Goal: Information Seeking & Learning: Learn about a topic

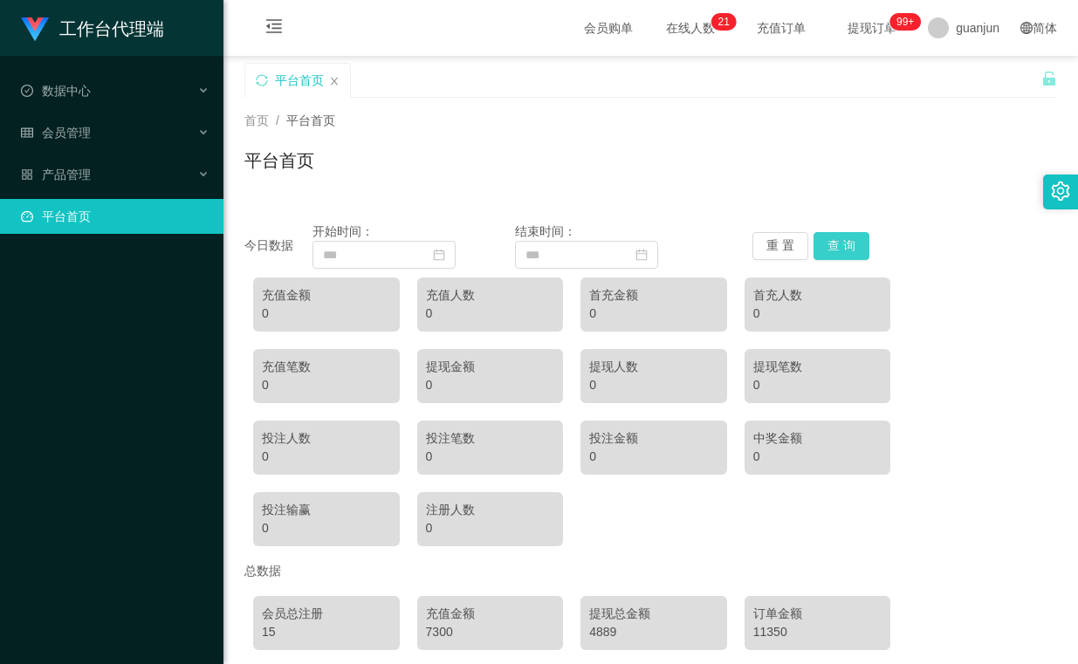
click at [817, 245] on button "查 询" at bounding box center [841, 246] width 56 height 28
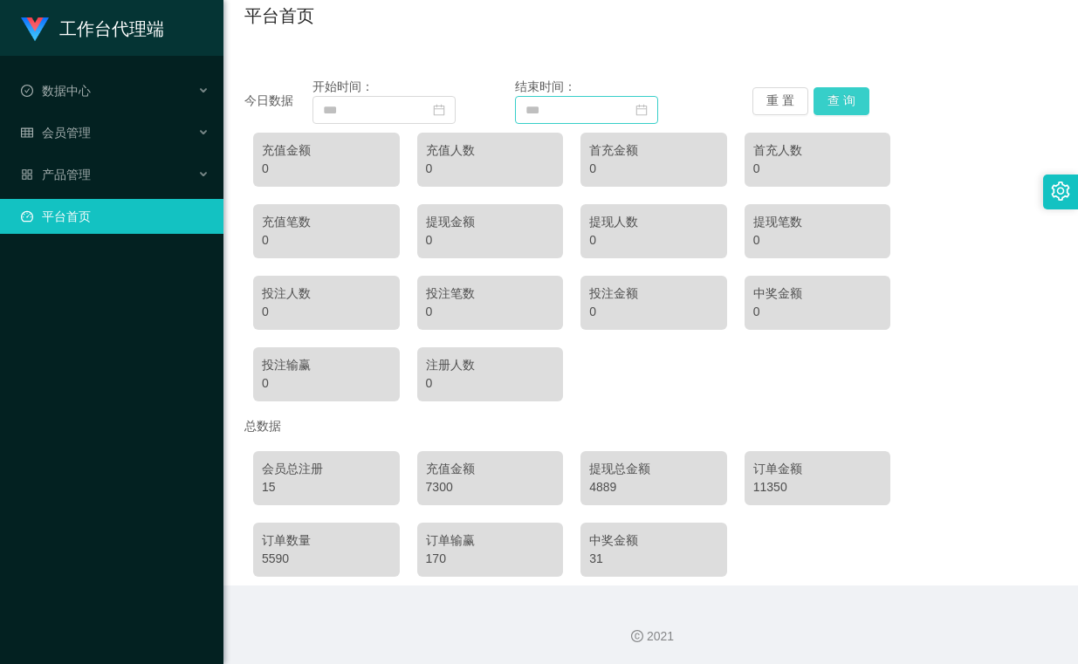
scroll to position [147, 0]
click at [163, 183] on div "产品管理" at bounding box center [111, 174] width 223 height 35
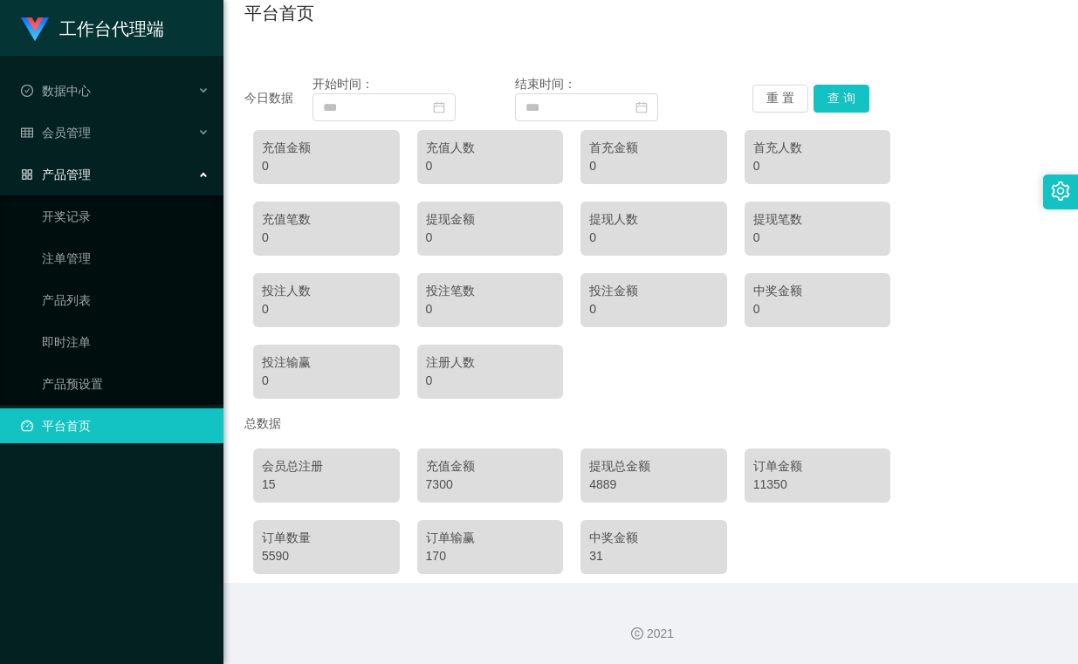
click at [163, 183] on div "产品管理" at bounding box center [111, 174] width 223 height 35
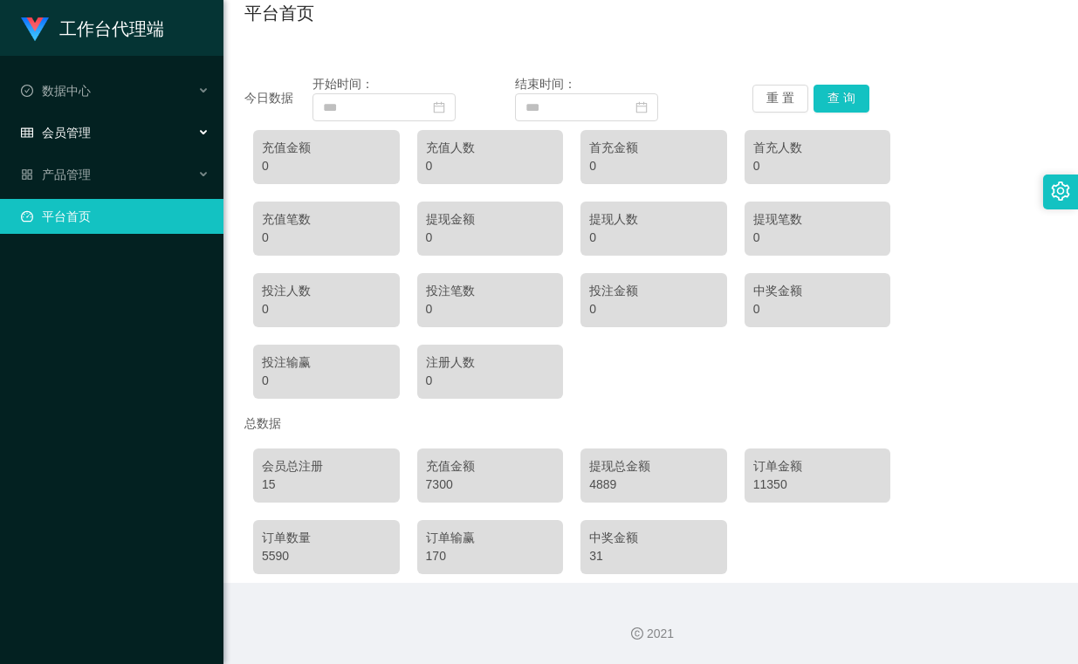
click at [176, 132] on div "会员管理" at bounding box center [111, 132] width 223 height 35
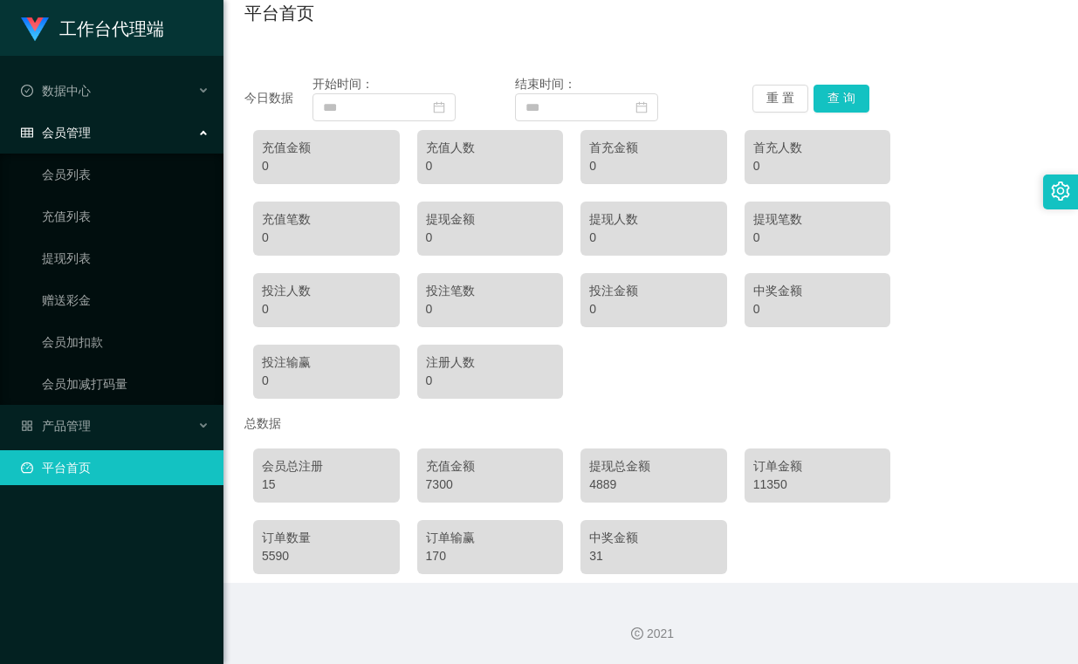
click at [139, 138] on div "会员管理" at bounding box center [111, 132] width 223 height 35
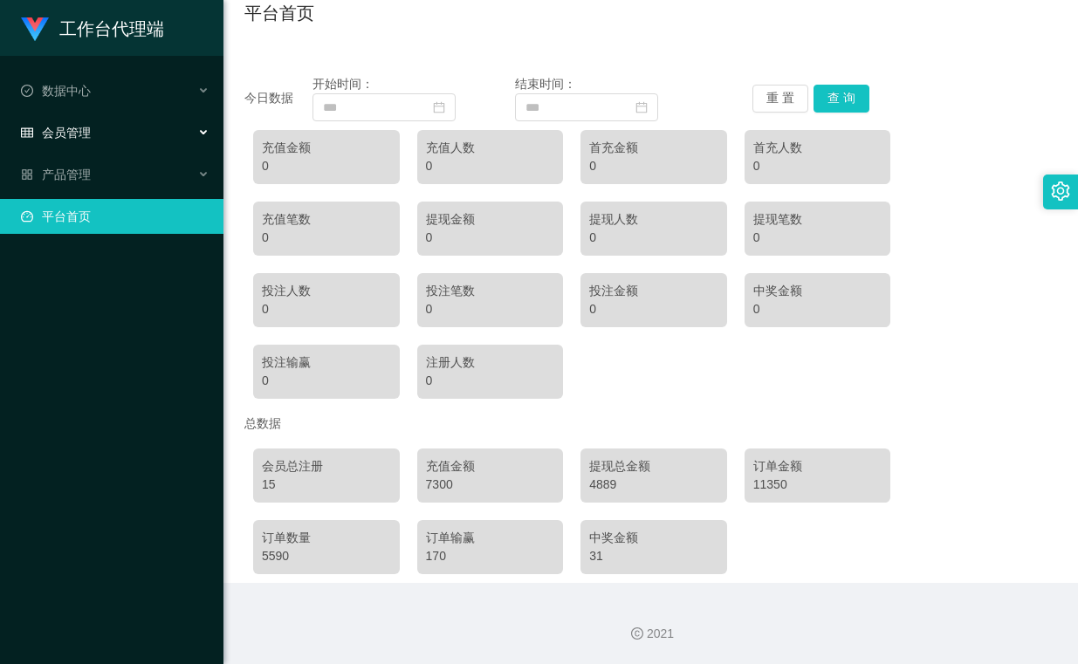
click at [142, 135] on div "会员管理" at bounding box center [111, 132] width 223 height 35
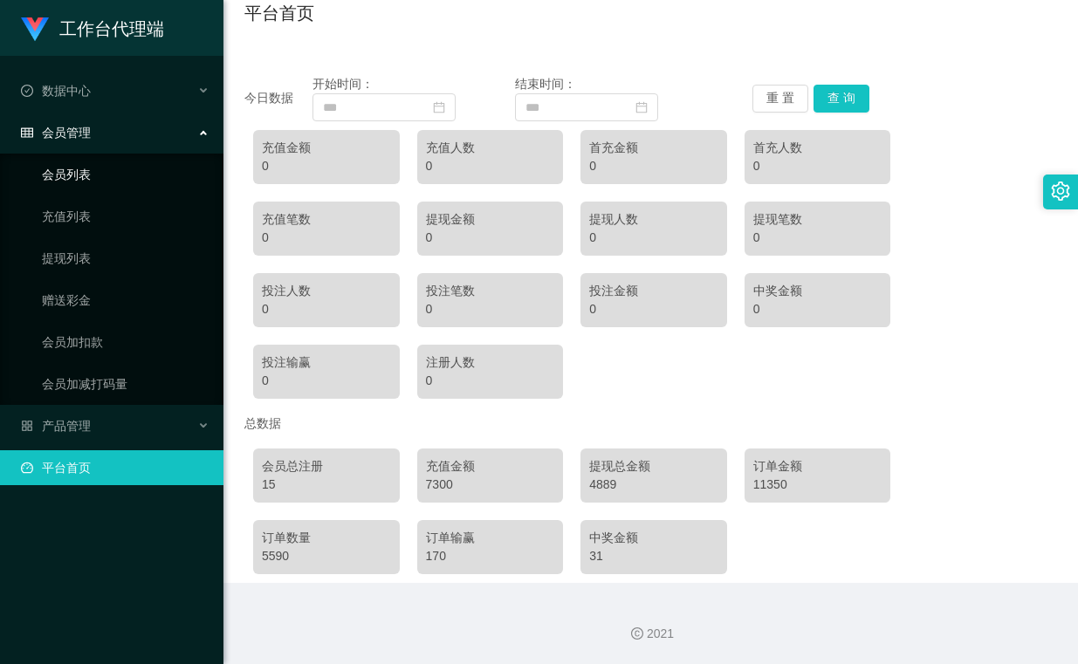
click at [116, 184] on link "会员列表" at bounding box center [126, 174] width 168 height 35
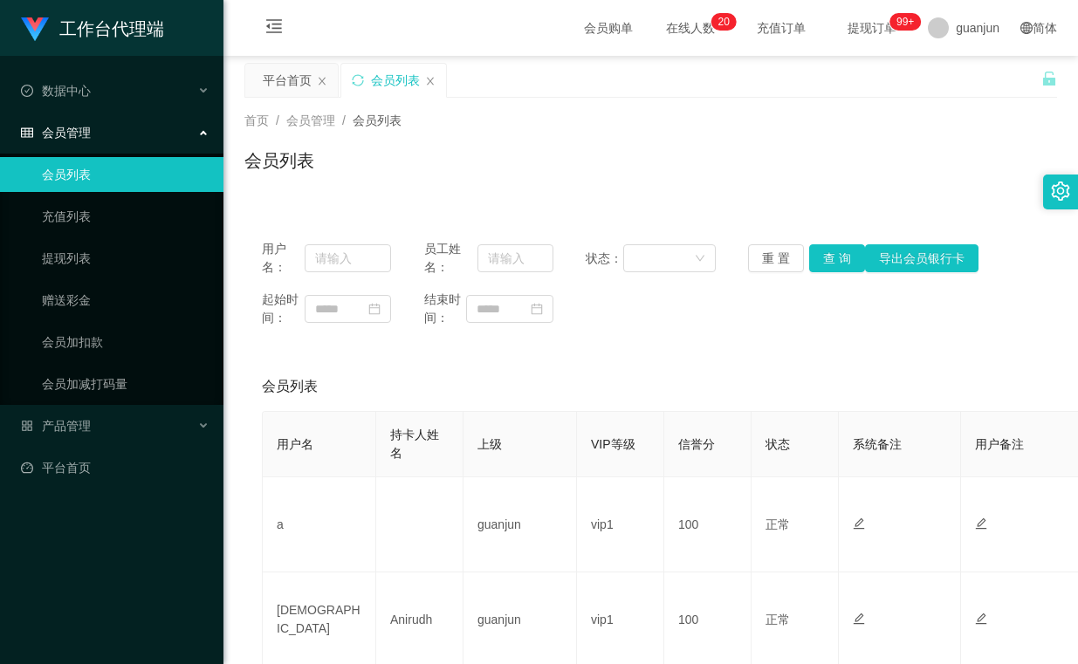
click at [710, 25] on sup "0 1 2 3 4 5 6 7 8 9 0 1 2 3 4 5 6 7 8 9 0 1 2 3 4 5 6 7 8 9 0 1 2 3 4 5 6 7 8 9…" at bounding box center [722, 21] width 25 height 17
click at [120, 209] on link "充值列表" at bounding box center [126, 216] width 168 height 35
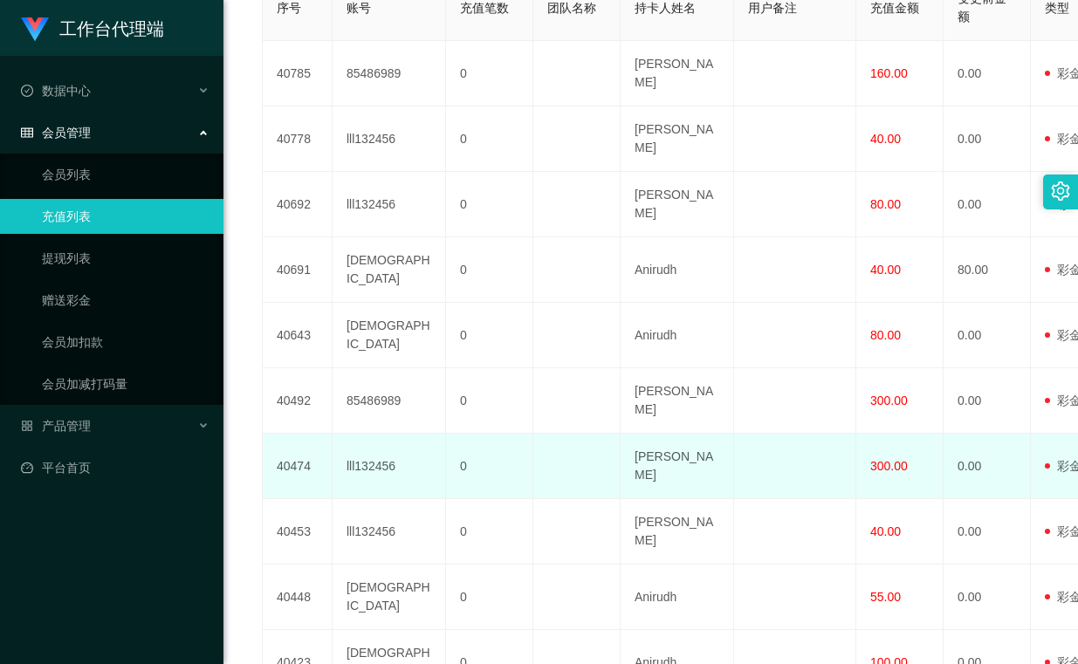
scroll to position [524, 0]
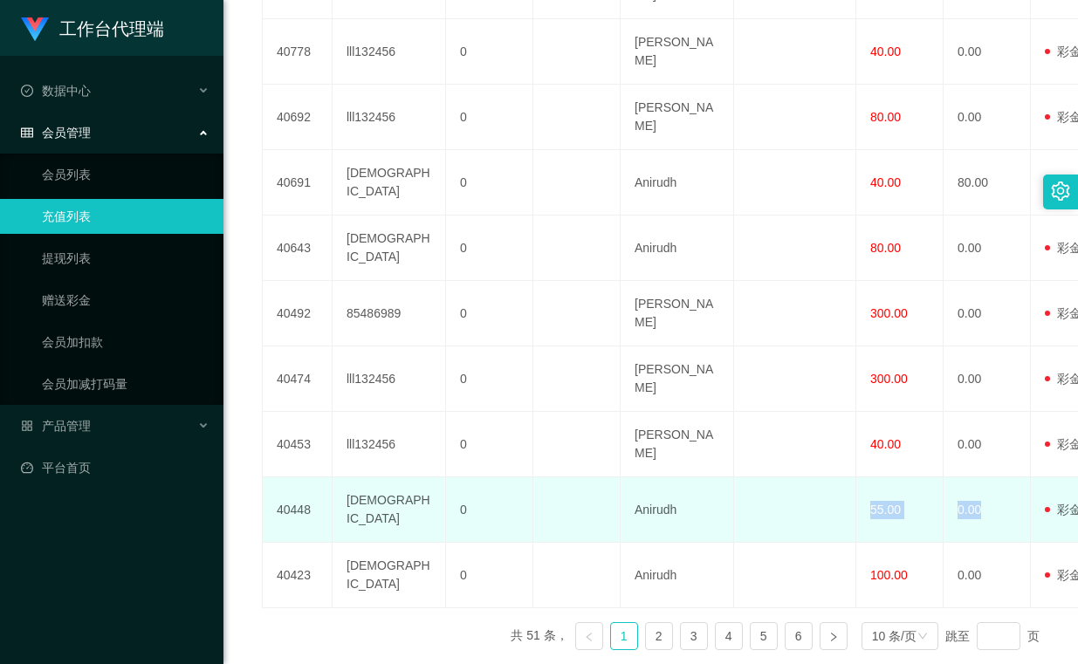
drag, startPoint x: 994, startPoint y: 490, endPoint x: 661, endPoint y: 491, distance: 332.5
click at [700, 480] on tr "40448 babawava 0 [PERSON_NAME] 55.00 0.00 用户充值 后台充值 彩金 注册赠送 laosan 审核驳回 审核成功 等待…" at bounding box center [1013, 509] width 1500 height 65
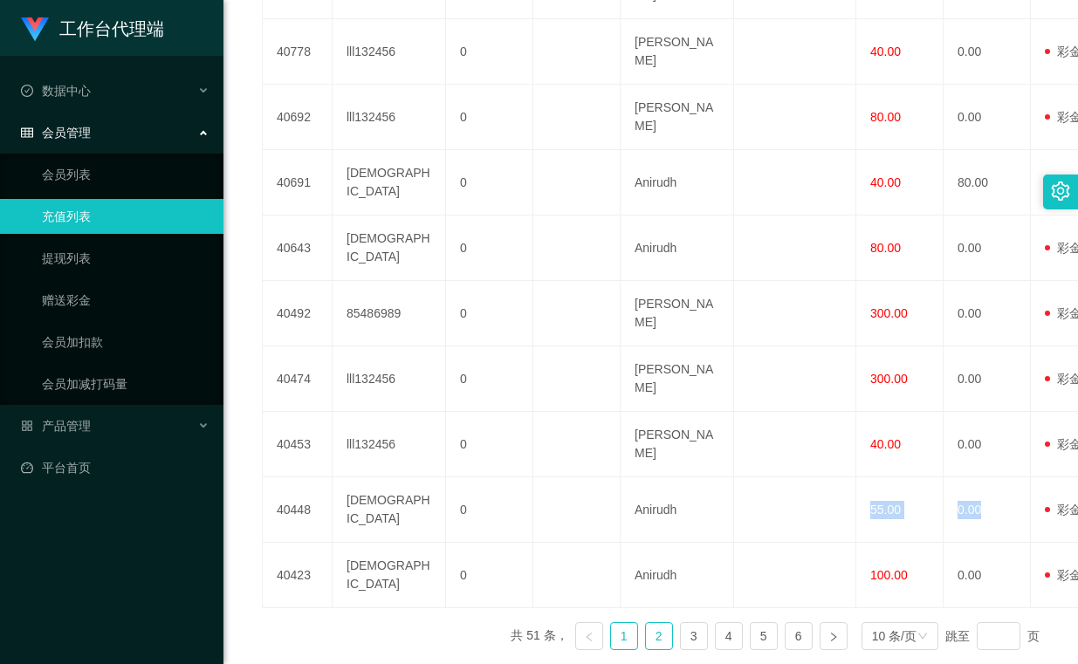
click at [655, 623] on link "2" at bounding box center [659, 636] width 26 height 26
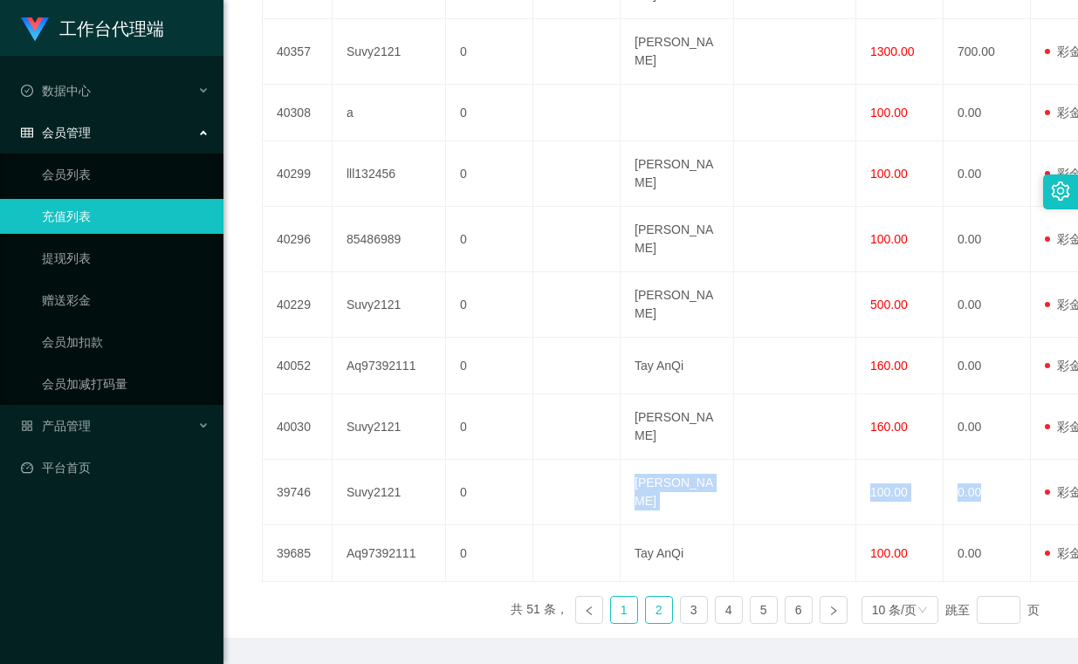
click at [611, 597] on link "1" at bounding box center [624, 610] width 26 height 26
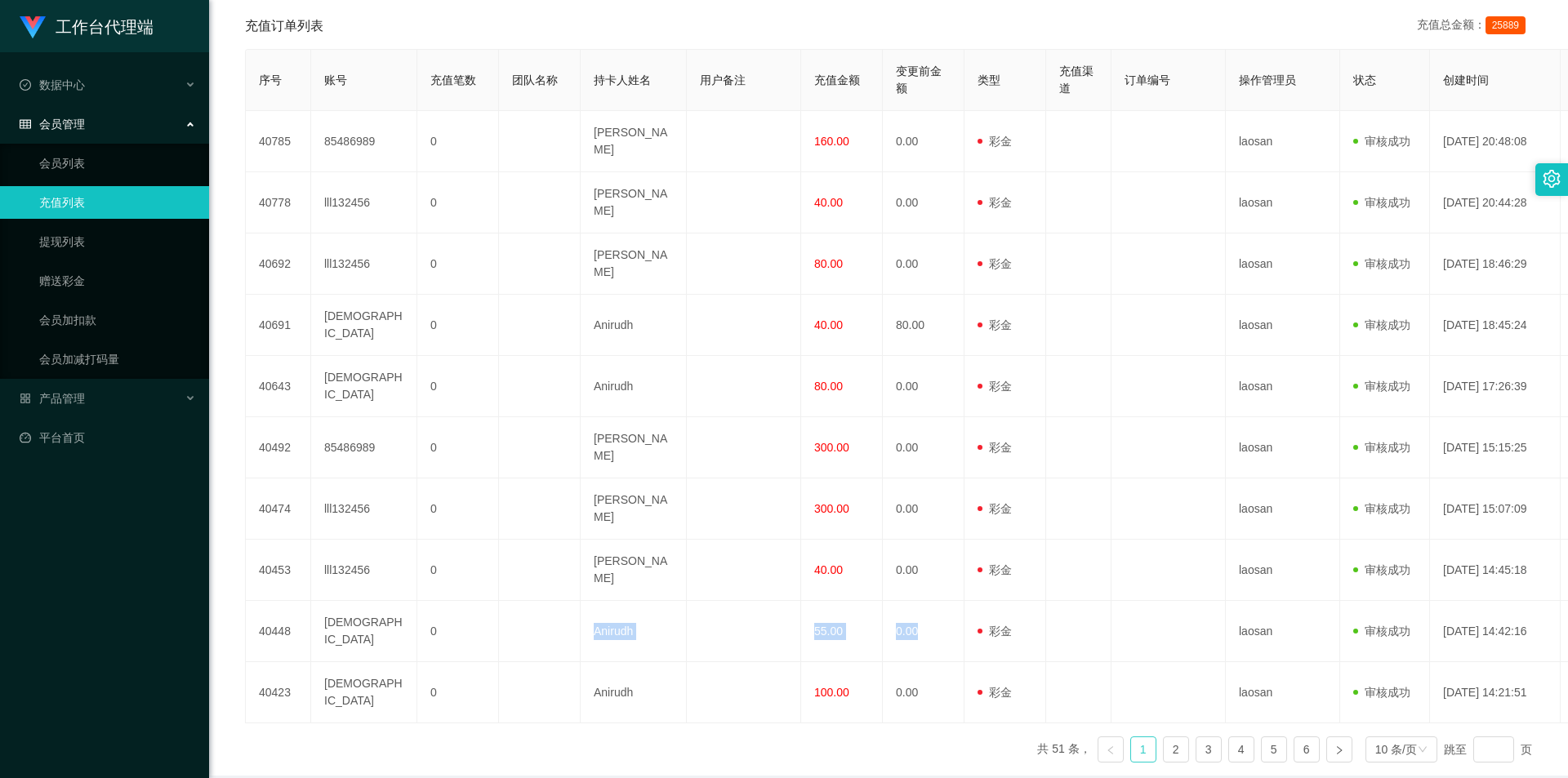
scroll to position [326, 0]
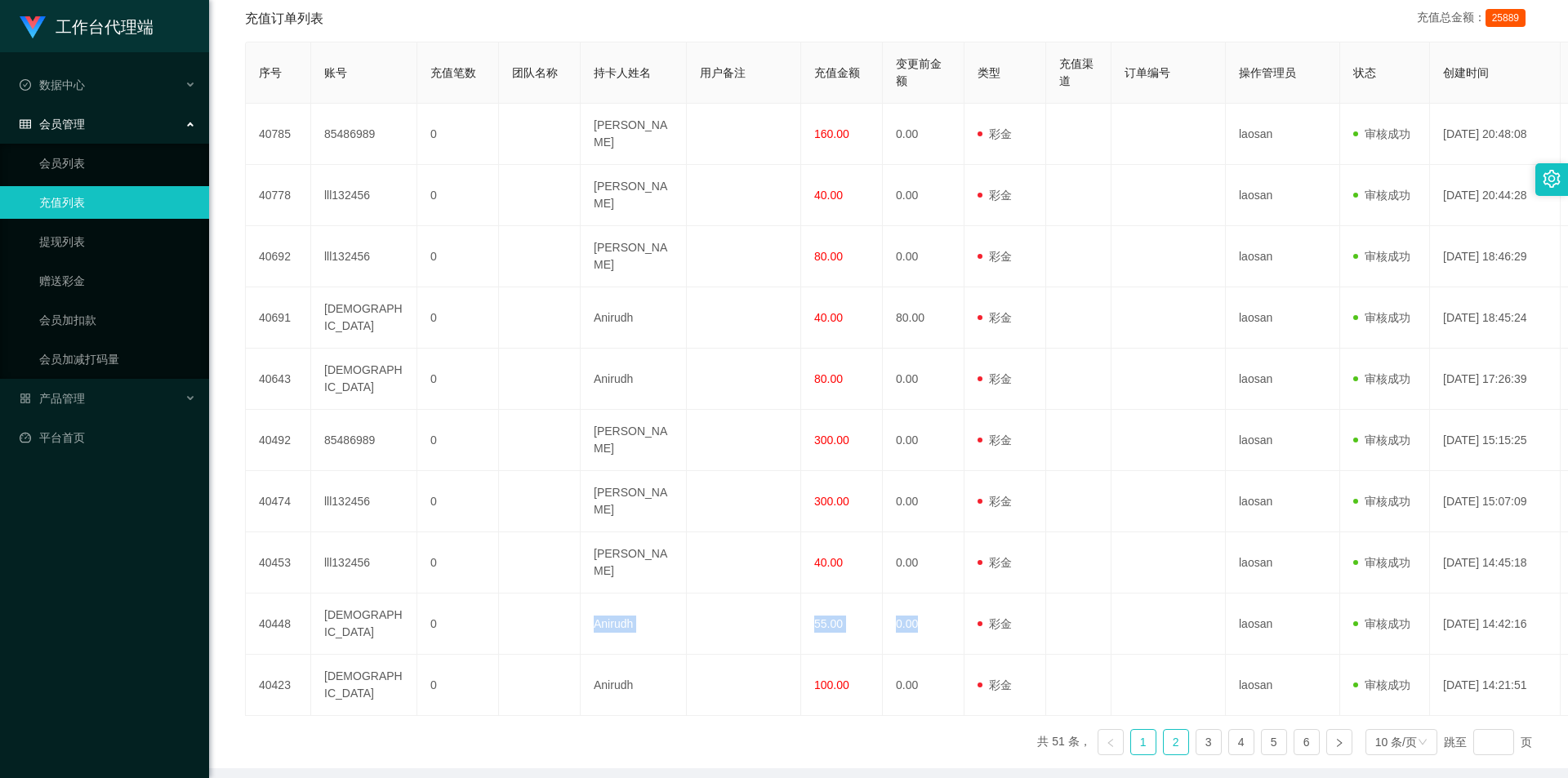
click at [1008, 620] on link "2" at bounding box center [1176, 742] width 24 height 24
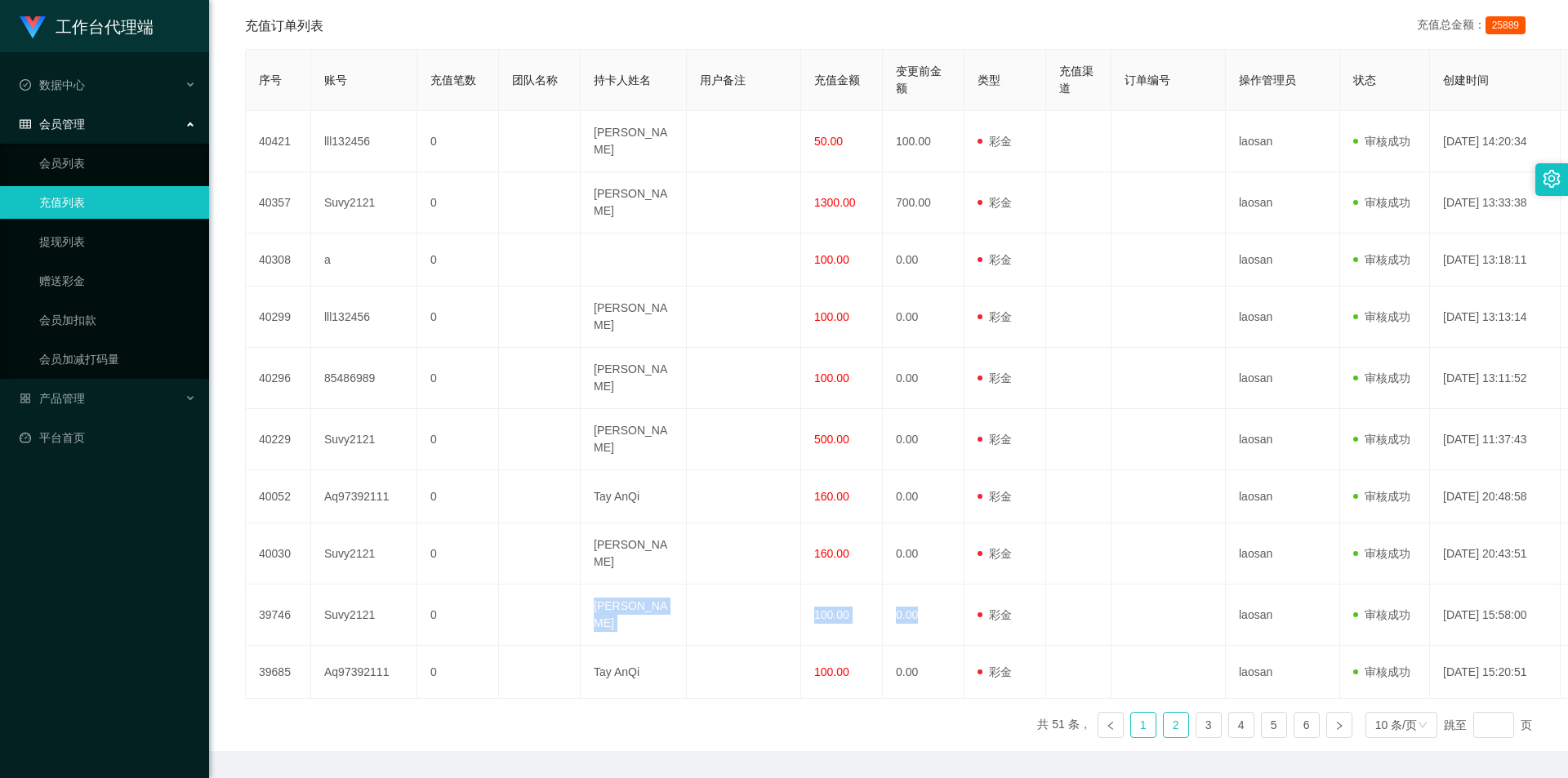
click at [1008, 620] on link "1" at bounding box center [1143, 725] width 24 height 24
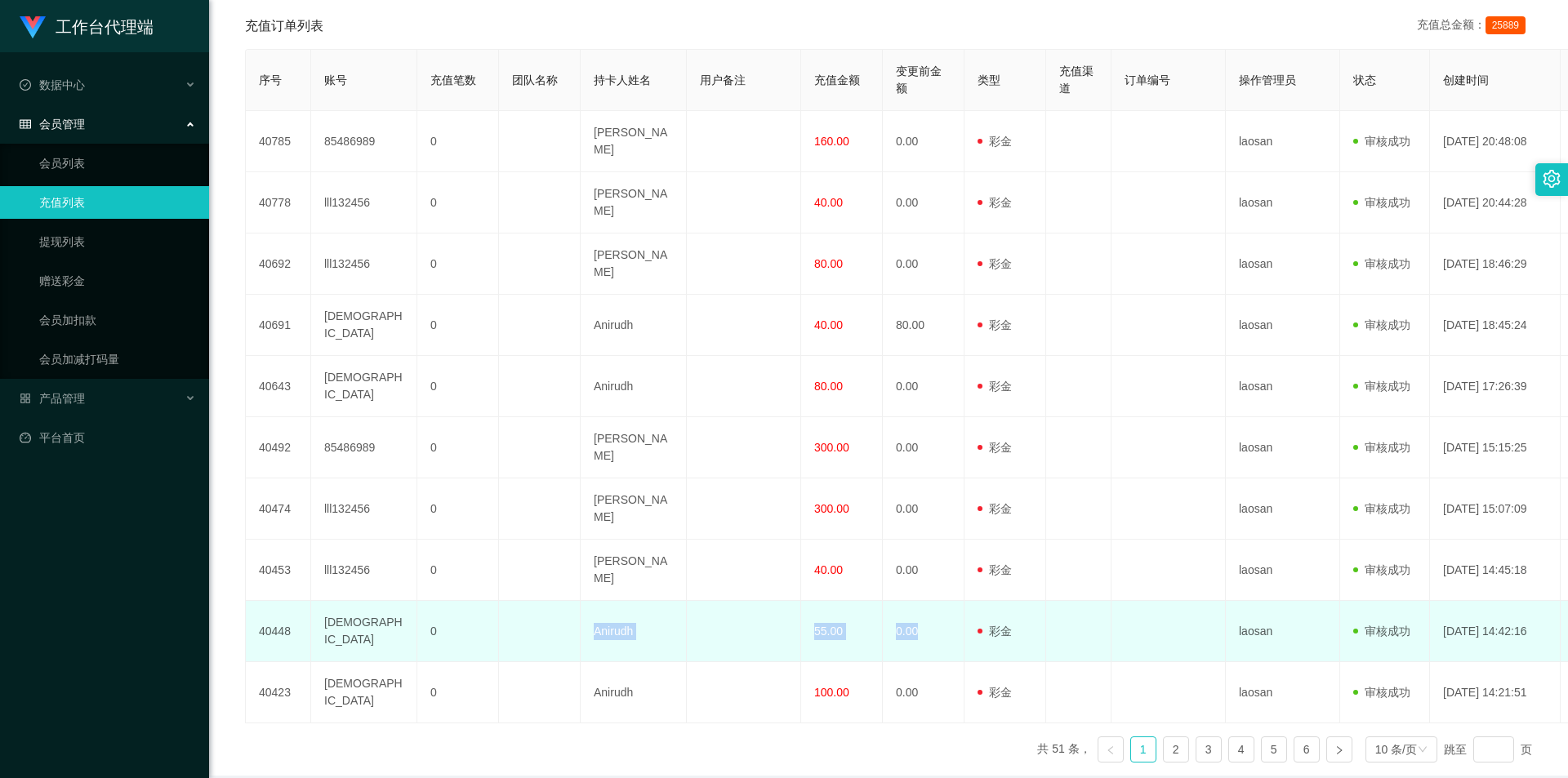
click at [628, 600] on td "Anirudh" at bounding box center [632, 630] width 106 height 61
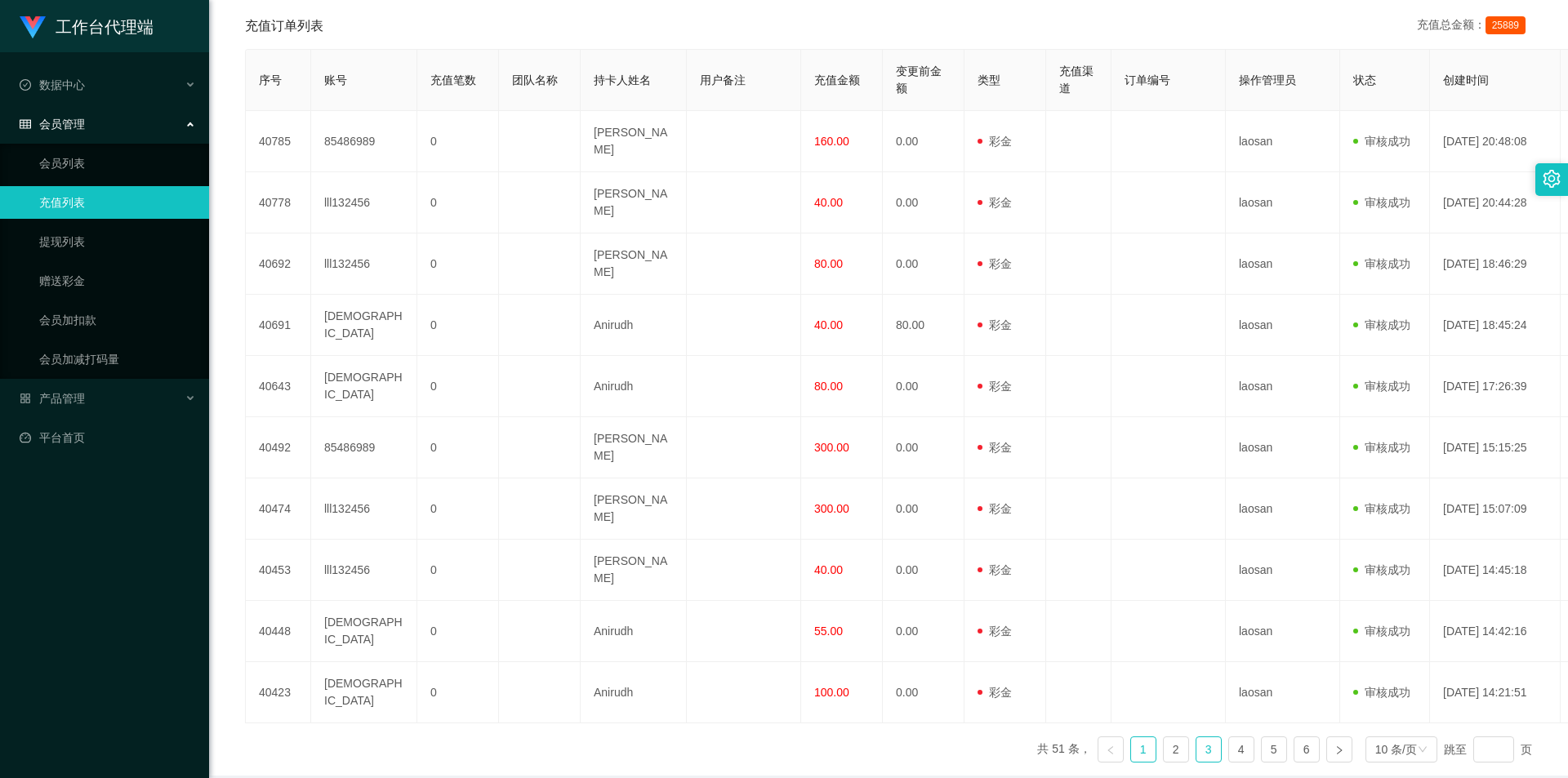
click at [1008, 620] on link "3" at bounding box center [1208, 749] width 24 height 24
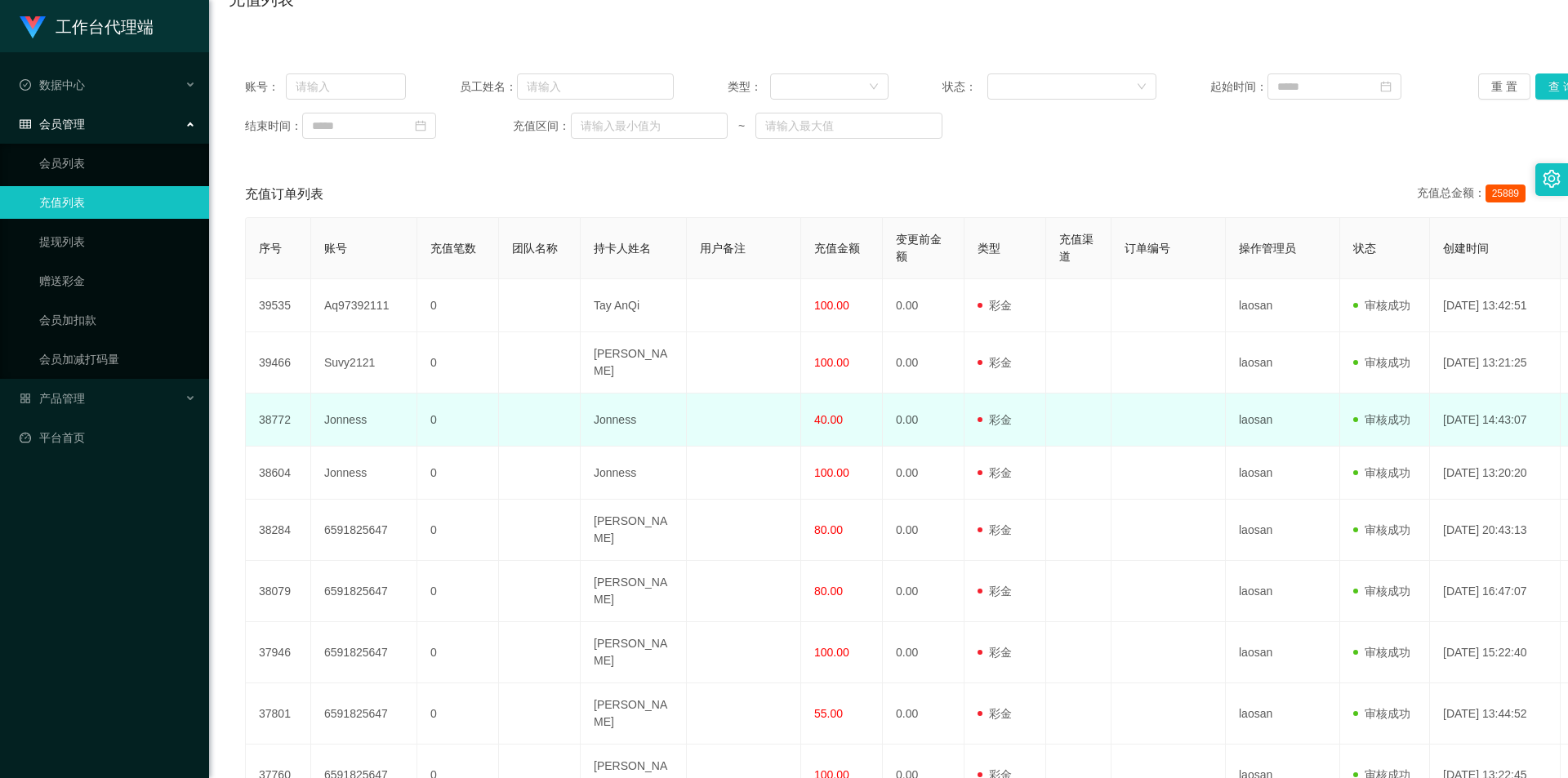
scroll to position [0, 0]
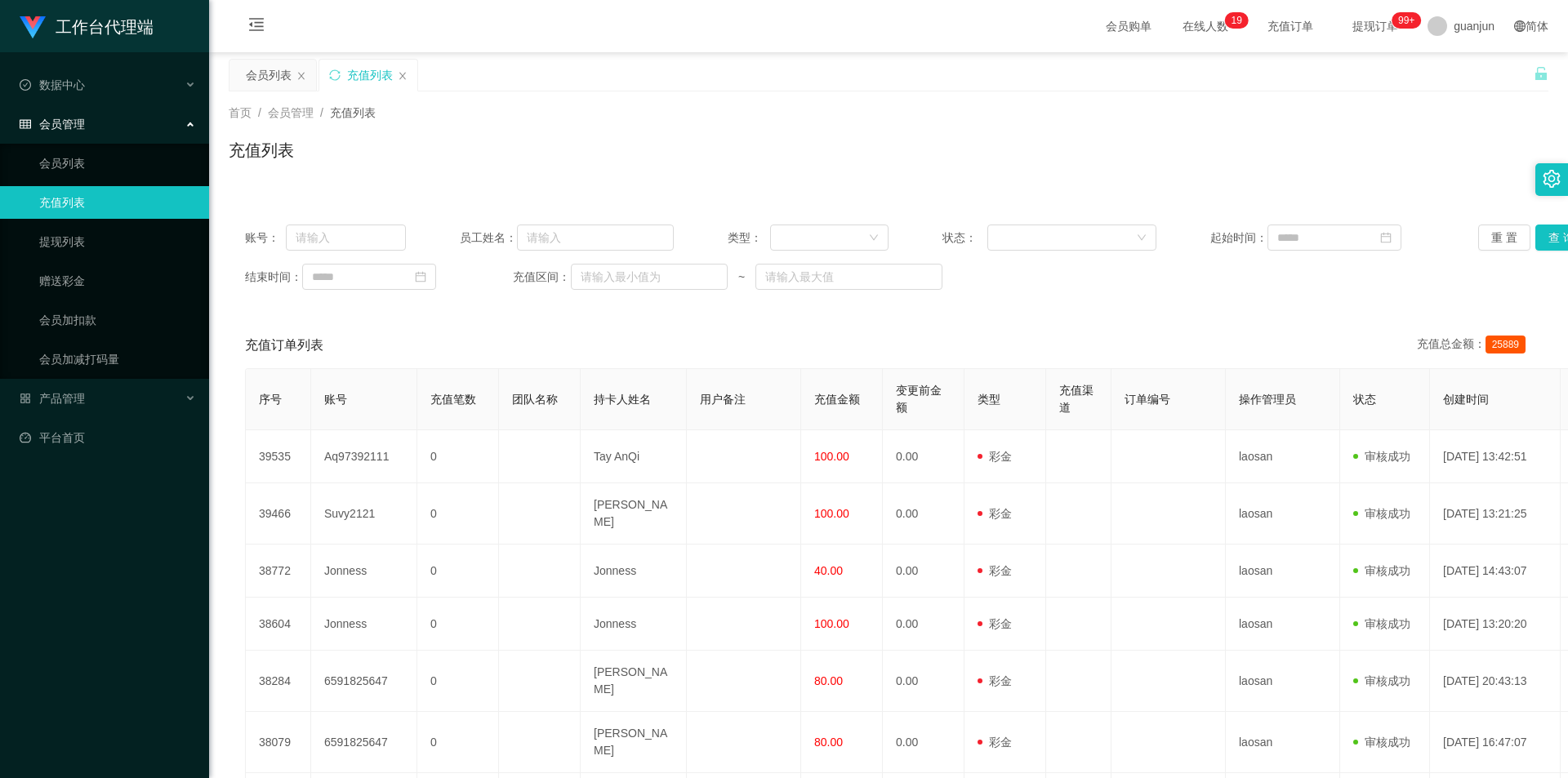
click at [80, 133] on div "会员管理" at bounding box center [104, 123] width 209 height 33
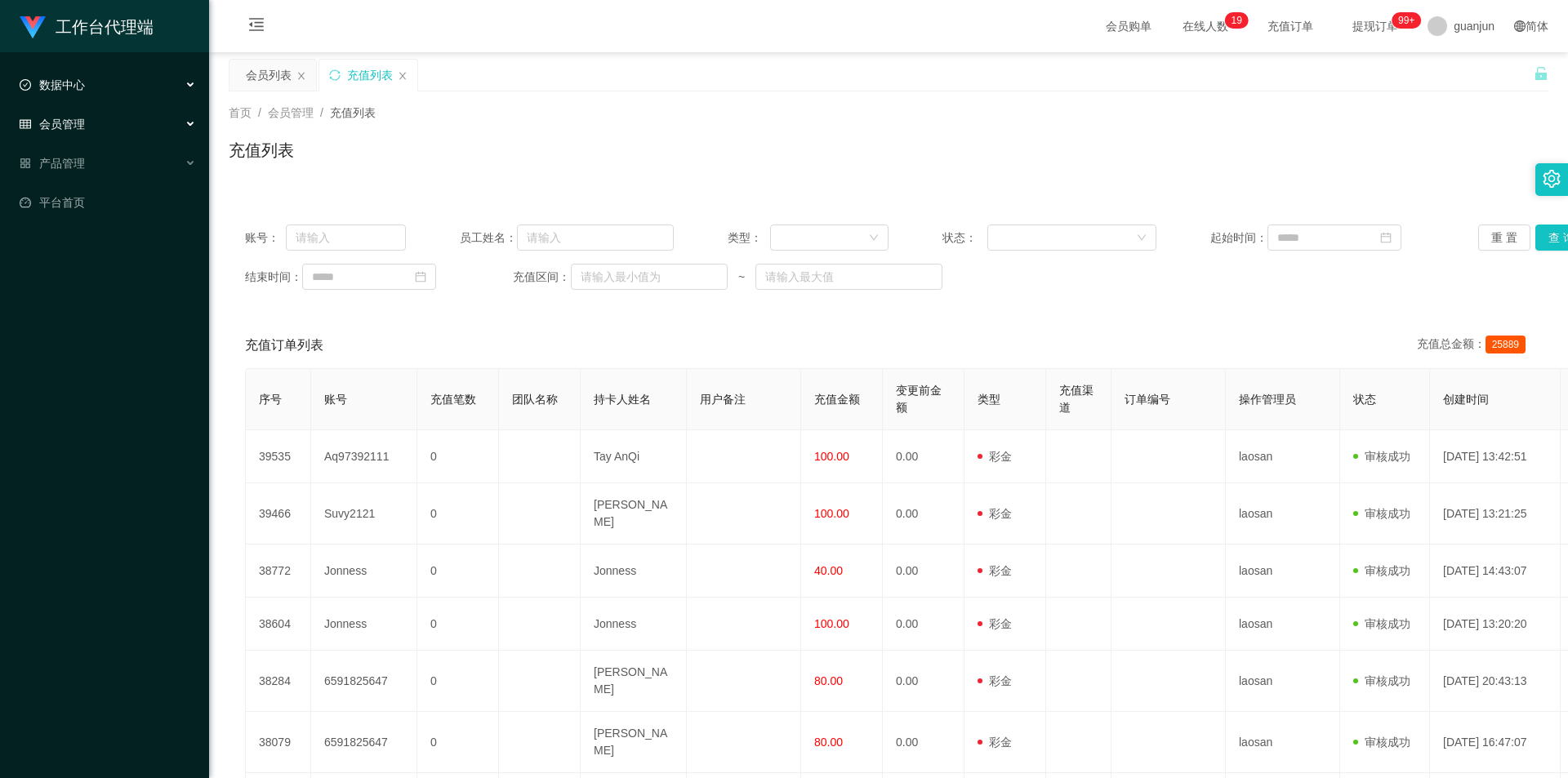
click at [125, 89] on div "数据中心" at bounding box center [104, 84] width 209 height 33
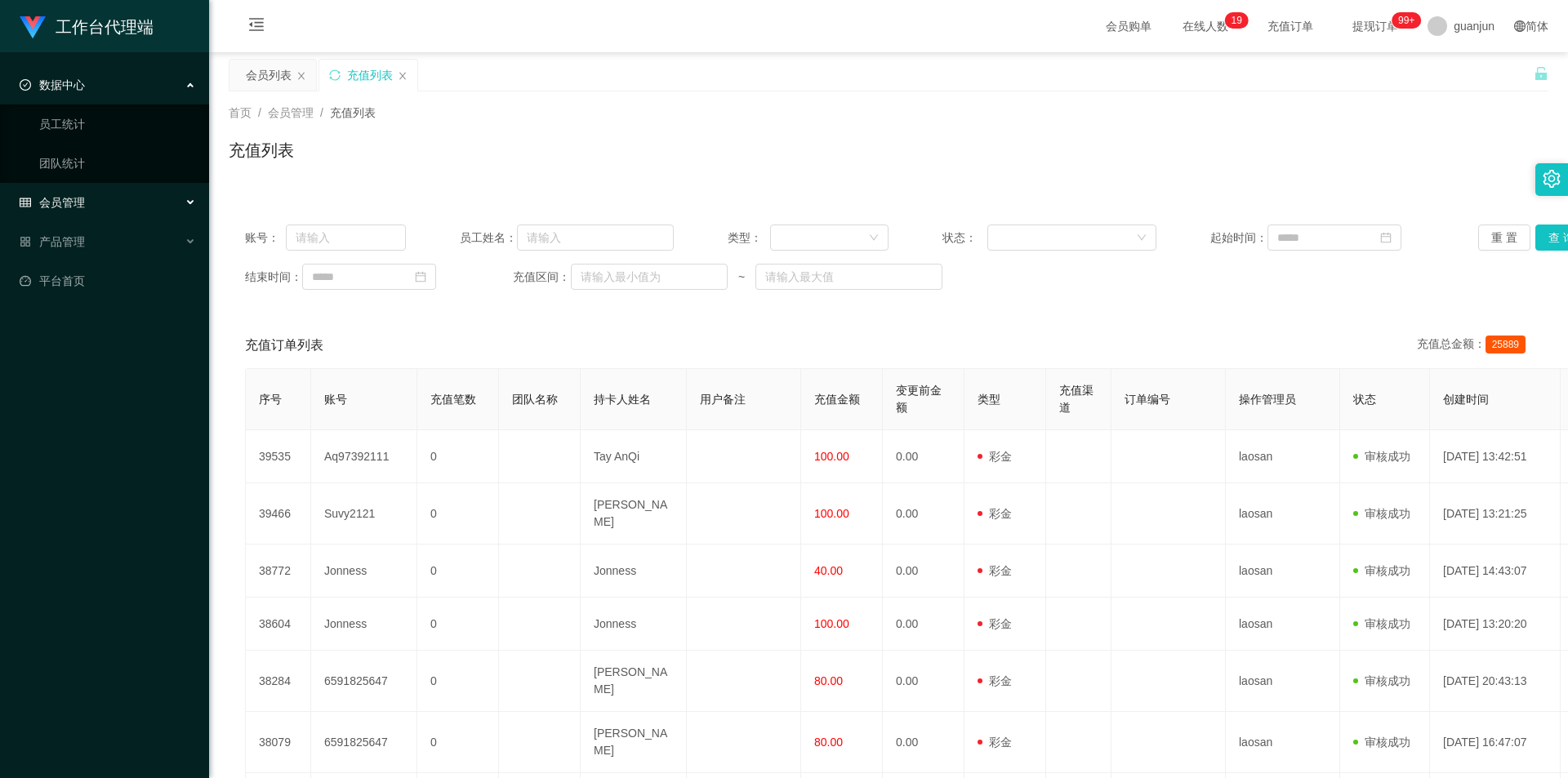
click at [125, 89] on div "数据中心" at bounding box center [104, 84] width 209 height 33
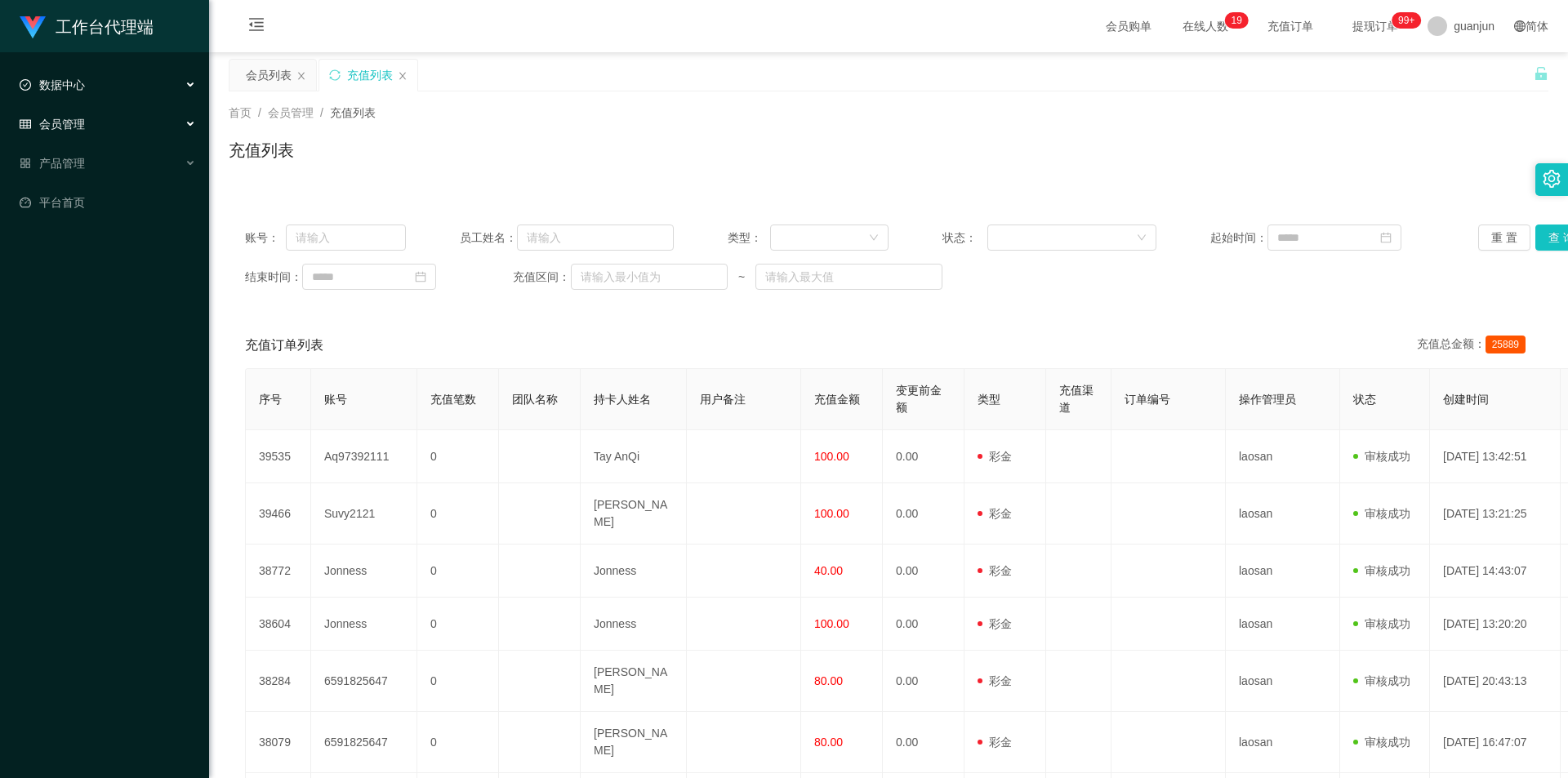
click at [124, 89] on div "数据中心" at bounding box center [104, 84] width 209 height 33
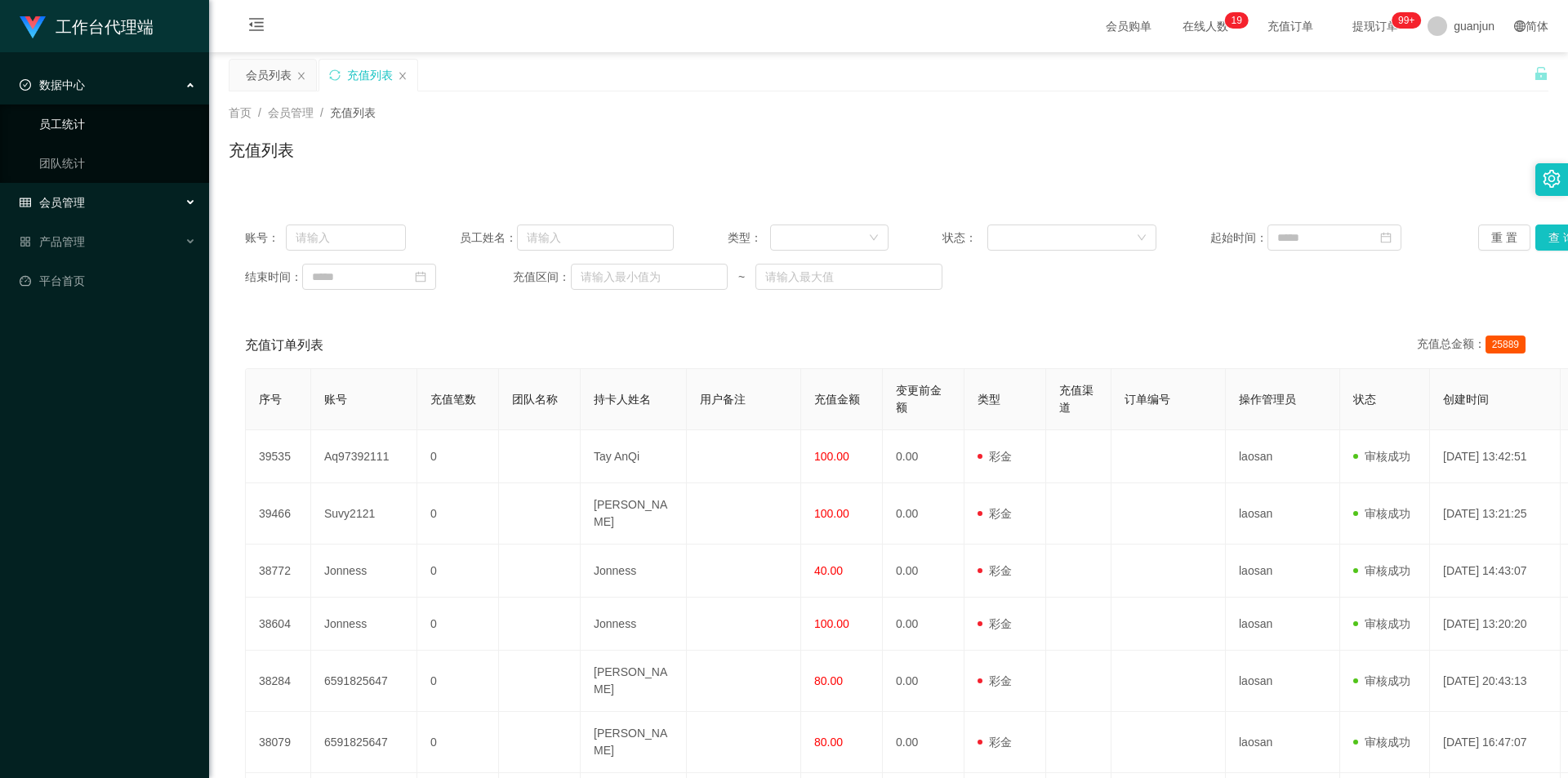
click at [119, 122] on link "员工统计" at bounding box center [118, 123] width 157 height 33
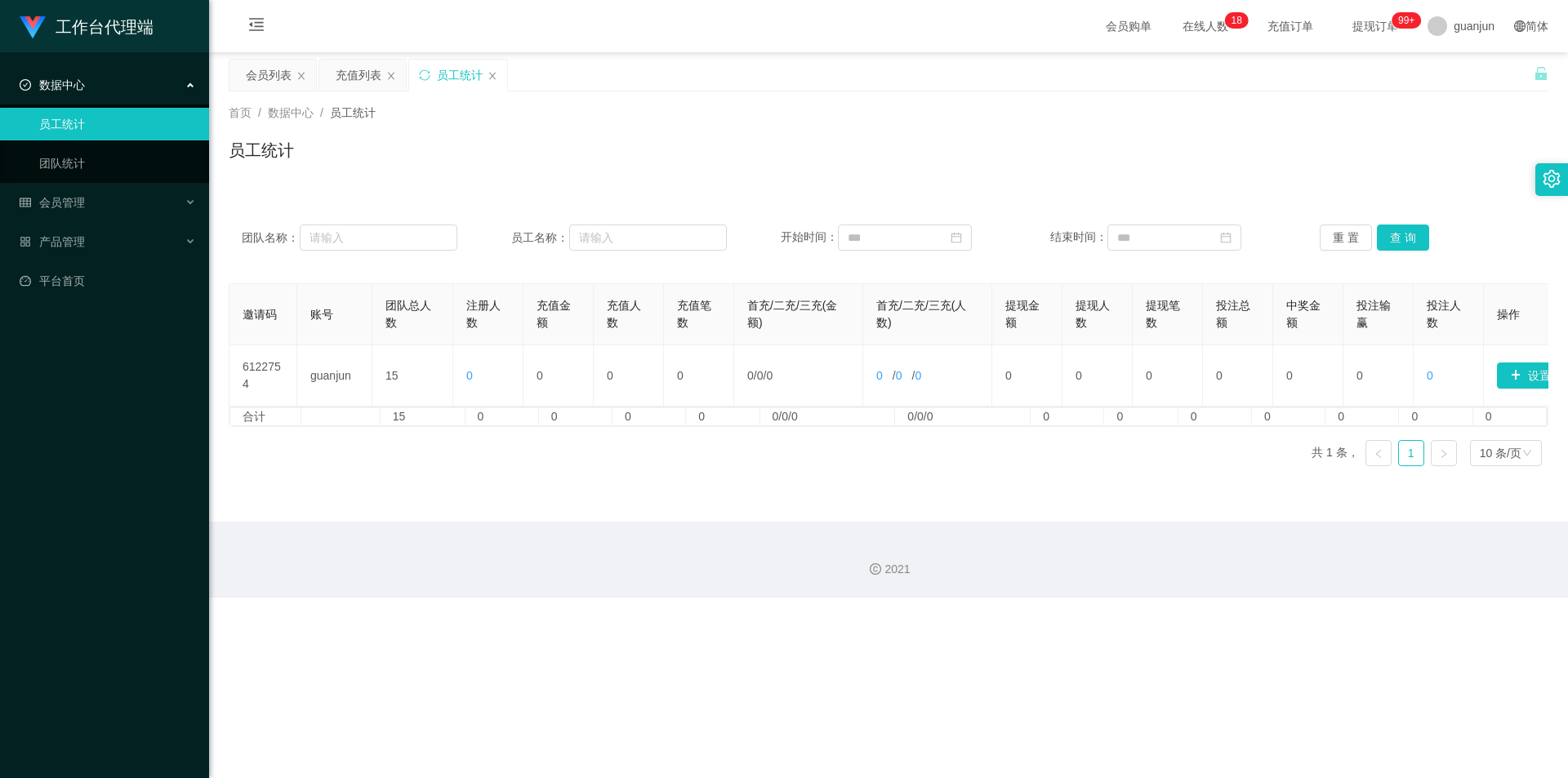
click at [119, 135] on link "员工统计" at bounding box center [118, 123] width 157 height 33
click at [117, 158] on link "团队统计" at bounding box center [118, 163] width 157 height 33
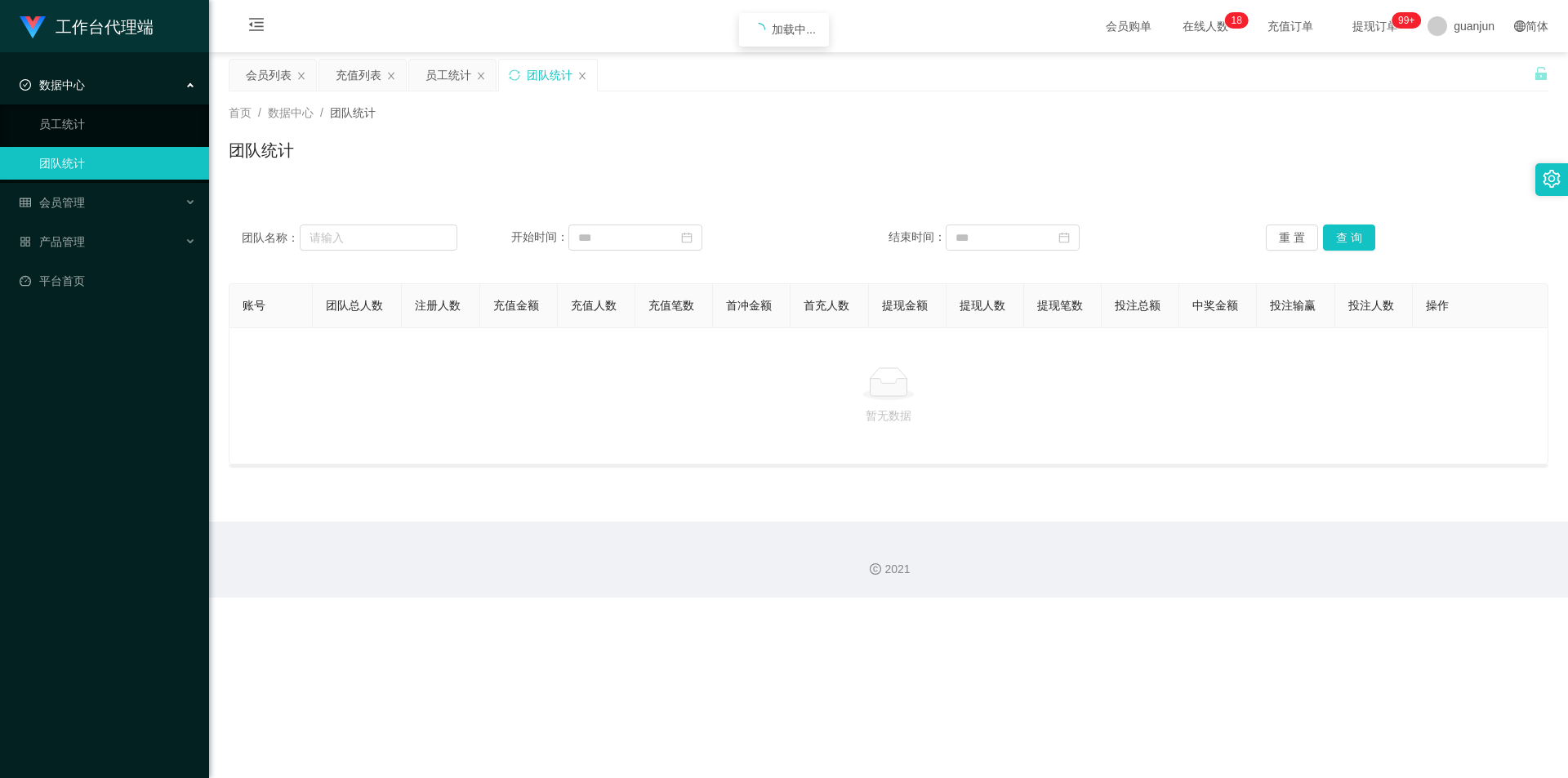
click at [127, 99] on div "数据中心" at bounding box center [104, 84] width 209 height 33
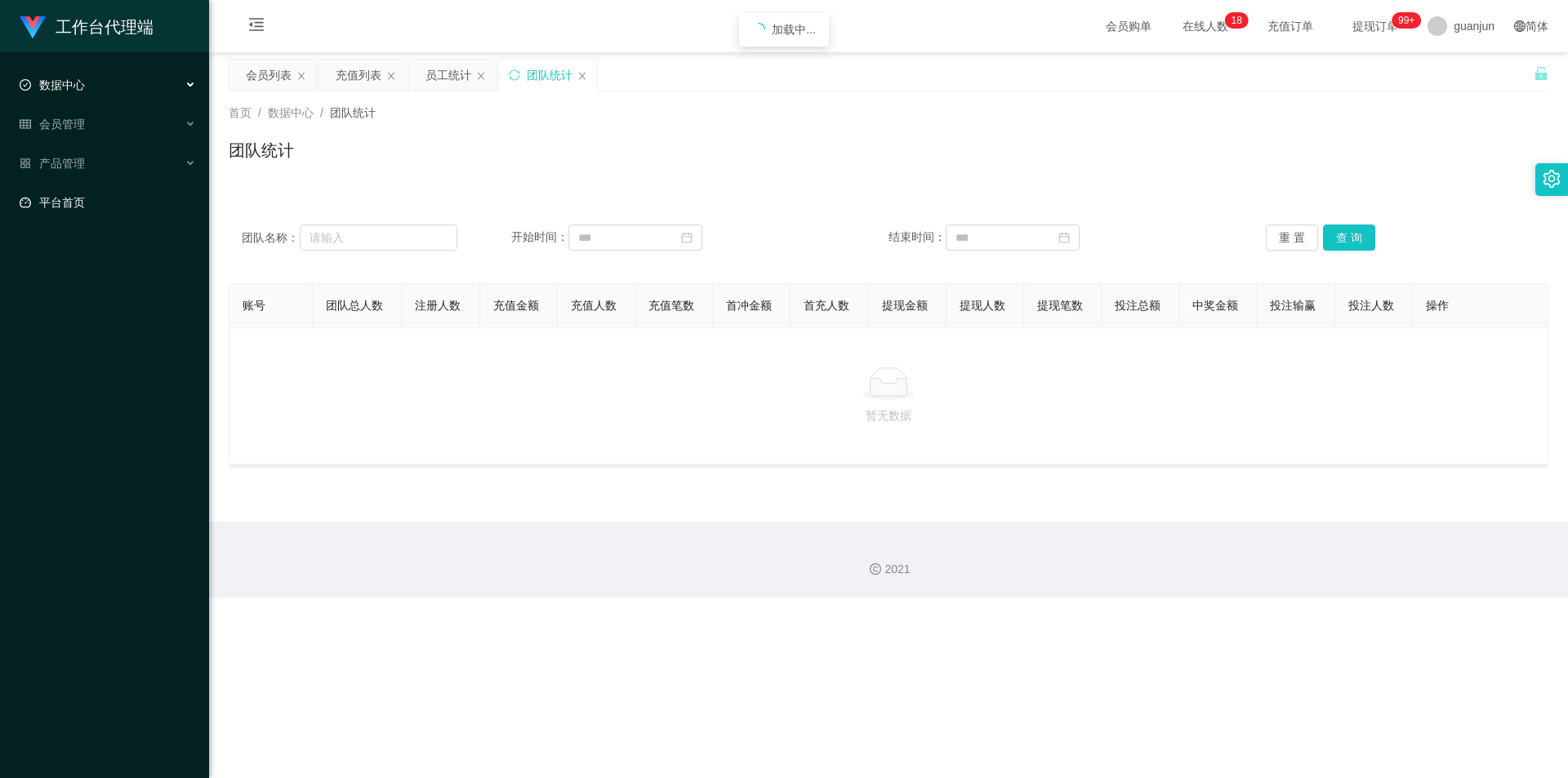
click at [111, 195] on link "平台首页" at bounding box center [108, 202] width 176 height 33
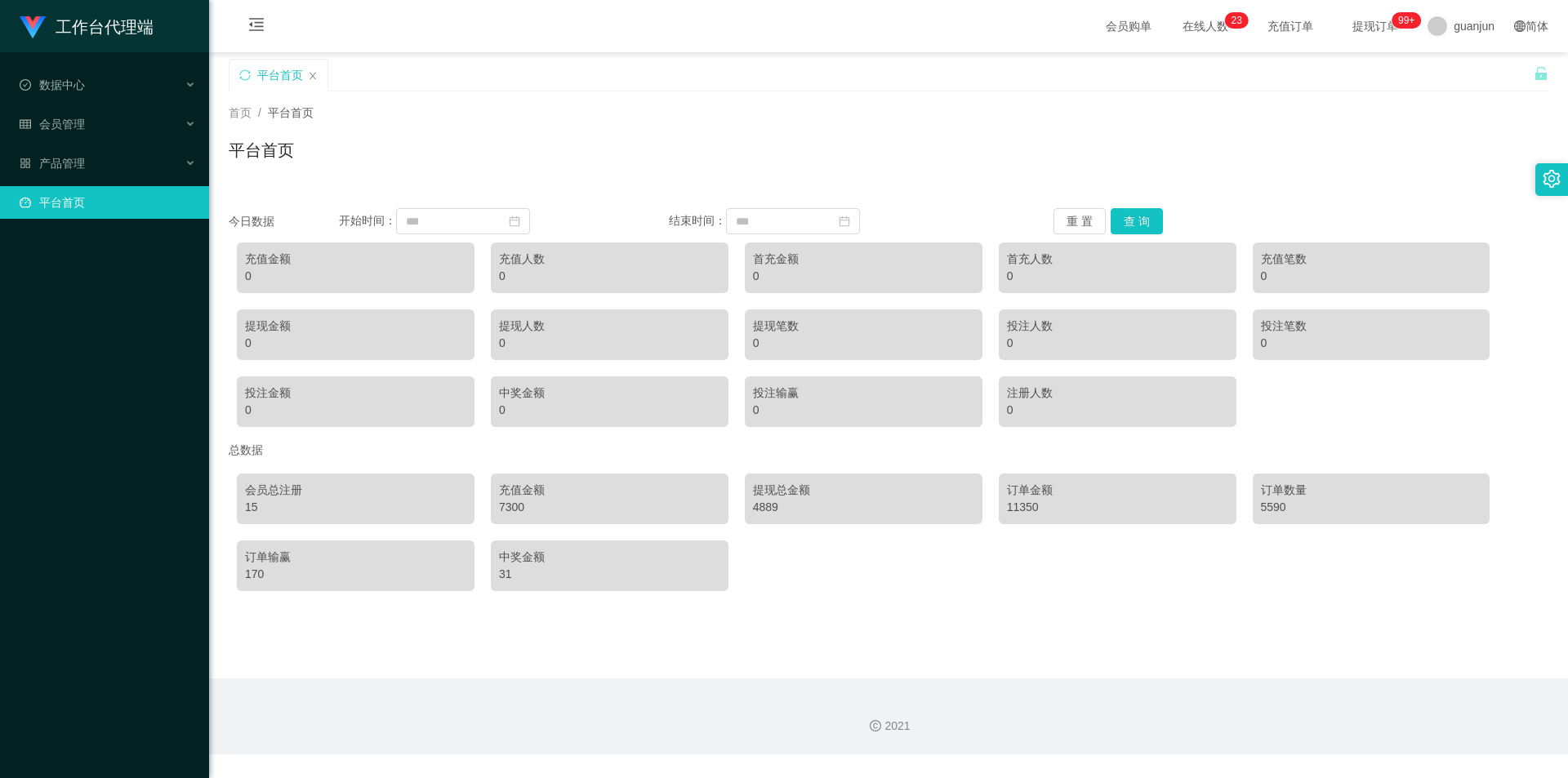
click at [1124, 576] on div "会员总注册 15 充值金额 7300 提现总金额 4889 订单金额 11350 订单数量 5590 订单输赢 170 中奖金额 31" at bounding box center [888, 531] width 1319 height 134
